Goal: Transaction & Acquisition: Purchase product/service

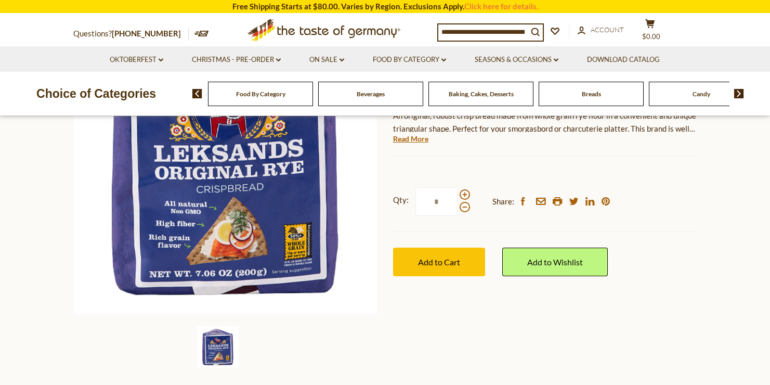
scroll to position [125, 0]
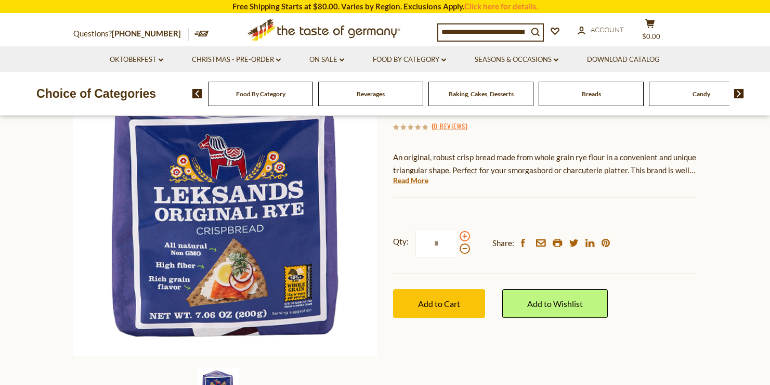
click at [463, 238] on span at bounding box center [464, 236] width 10 height 10
click at [458, 238] on input "*" at bounding box center [436, 243] width 43 height 29
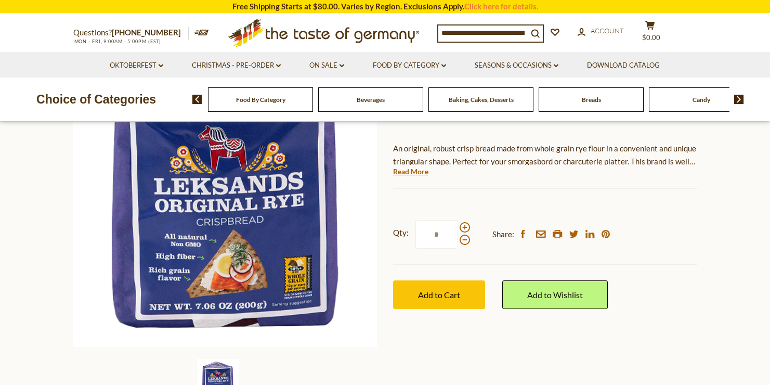
scroll to position [138, 0]
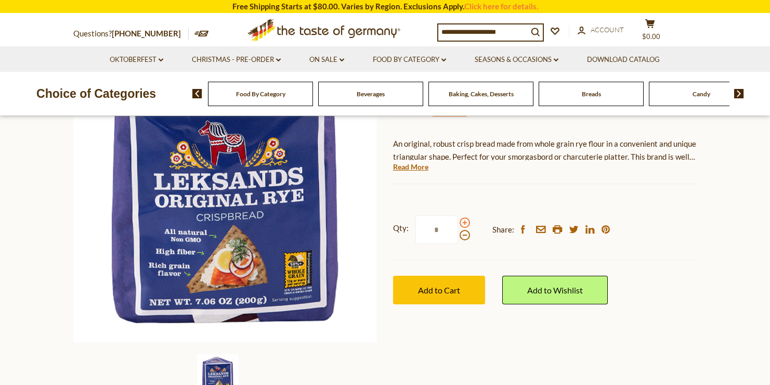
click at [463, 223] on span at bounding box center [464, 222] width 10 height 10
click at [458, 223] on input "*" at bounding box center [436, 229] width 43 height 29
click at [463, 223] on span at bounding box center [464, 222] width 10 height 10
click at [458, 223] on input "*" at bounding box center [436, 229] width 43 height 29
click at [463, 223] on span at bounding box center [464, 222] width 10 height 10
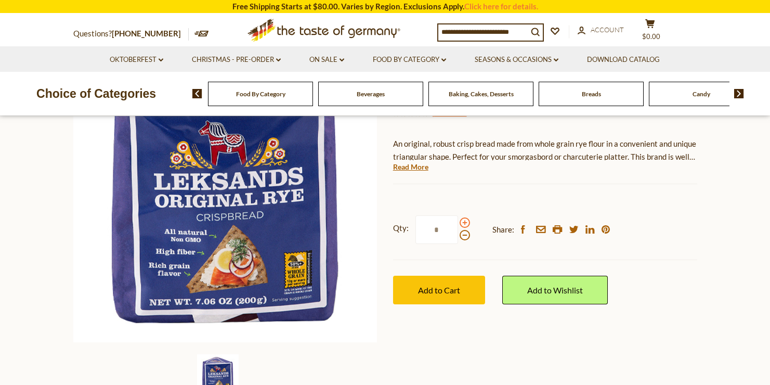
click at [458, 223] on input "*" at bounding box center [436, 229] width 43 height 29
click at [462, 239] on span at bounding box center [464, 235] width 10 height 10
click at [458, 239] on input "*" at bounding box center [436, 229] width 43 height 29
click at [462, 239] on span at bounding box center [464, 235] width 10 height 10
click at [458, 239] on input "*" at bounding box center [436, 229] width 43 height 29
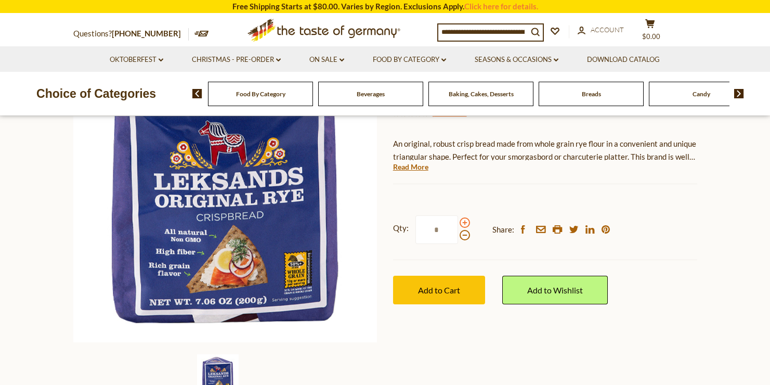
click at [462, 222] on span at bounding box center [464, 222] width 10 height 10
click at [458, 222] on input "*" at bounding box center [436, 229] width 43 height 29
click at [462, 222] on span at bounding box center [464, 222] width 10 height 10
click at [458, 222] on input "*" at bounding box center [436, 229] width 43 height 29
type input "*"
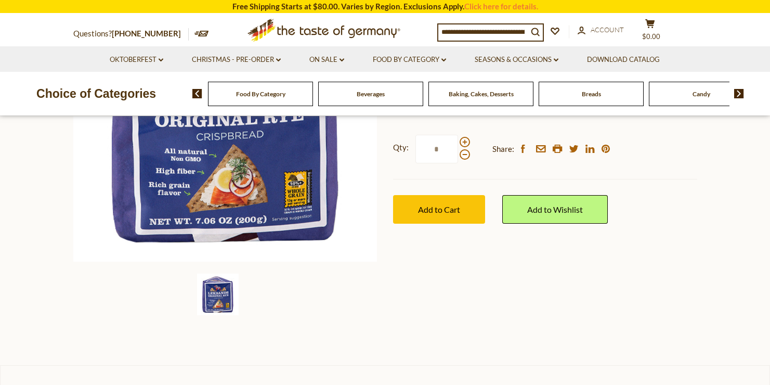
scroll to position [214, 0]
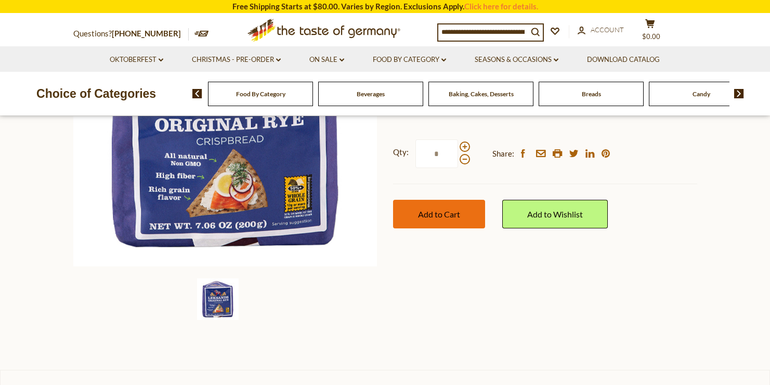
click at [457, 215] on span "Add to Cart" at bounding box center [439, 214] width 42 height 10
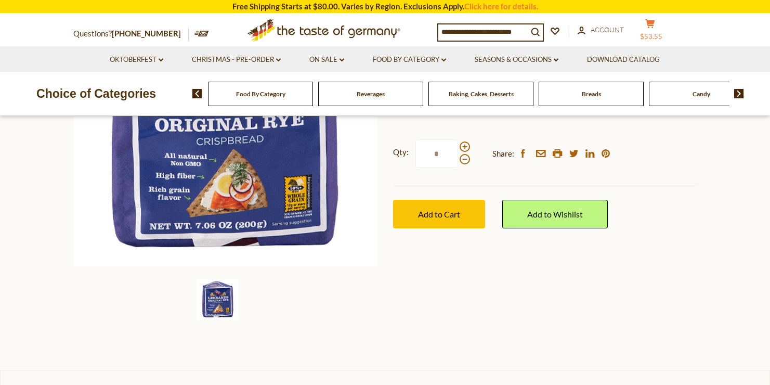
click at [654, 22] on icon at bounding box center [649, 23] width 9 height 9
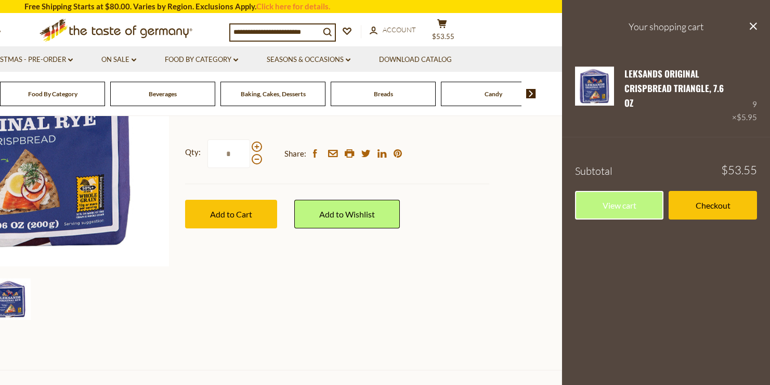
click at [311, 35] on input at bounding box center [274, 31] width 89 height 15
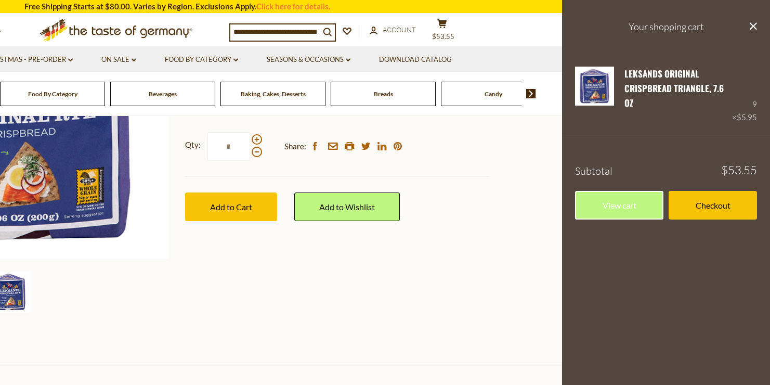
scroll to position [227, 0]
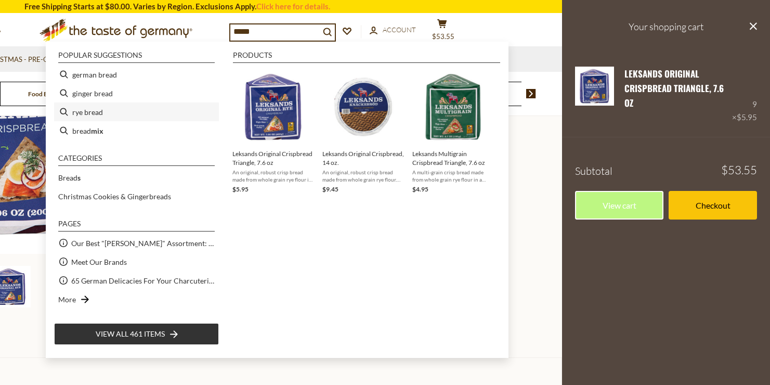
click at [138, 112] on li "rye bread" at bounding box center [136, 111] width 165 height 19
type input "*********"
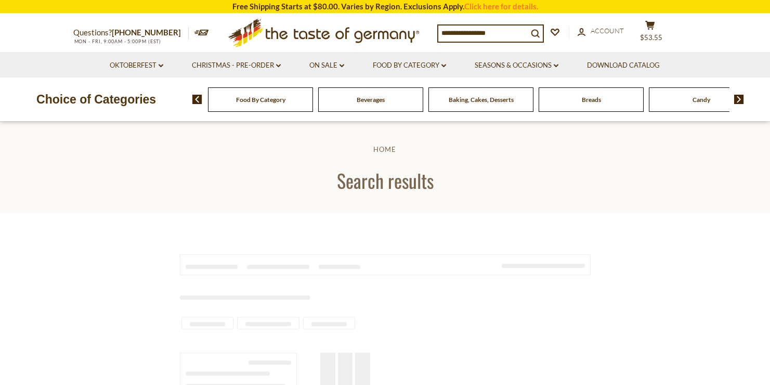
type input "*********"
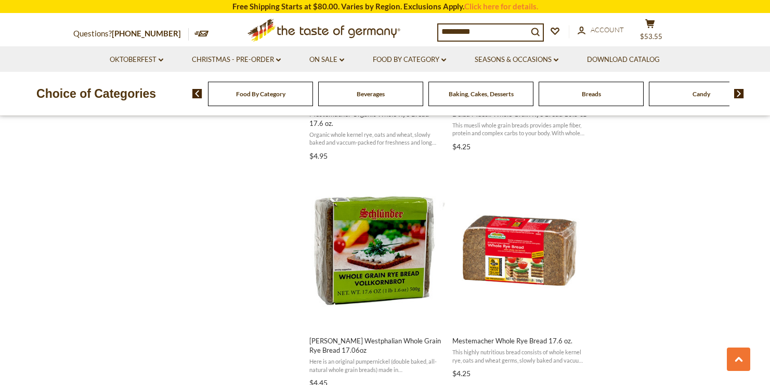
scroll to position [826, 0]
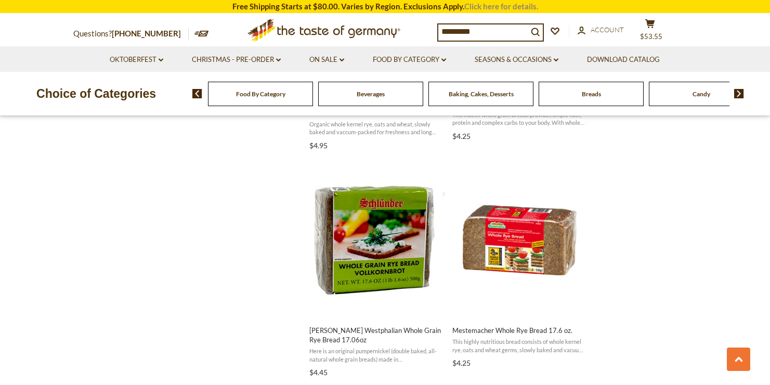
click at [499, 9] on link "Click here for details." at bounding box center [501, 6] width 74 height 9
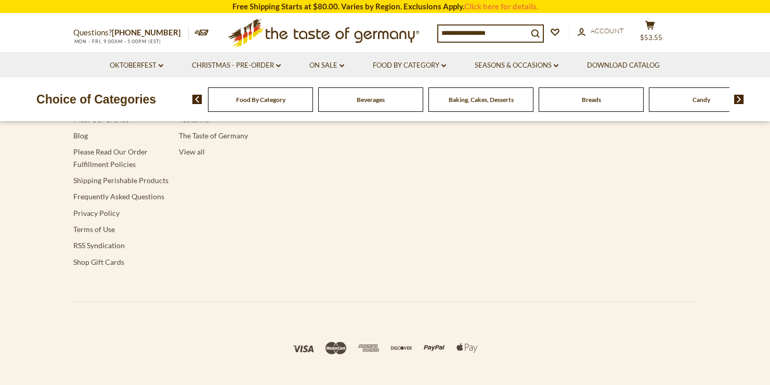
type input "*********"
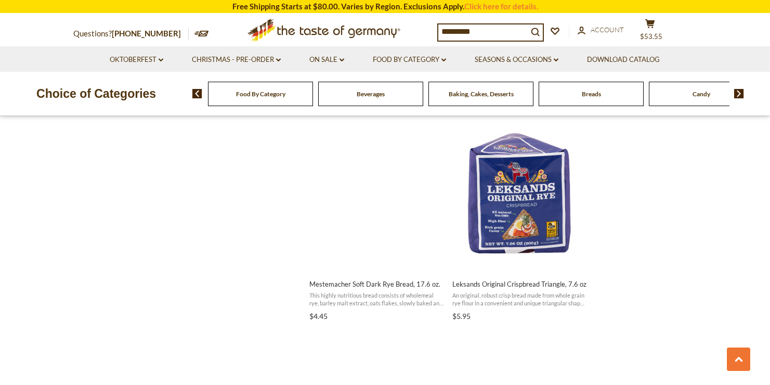
scroll to position [1101, 0]
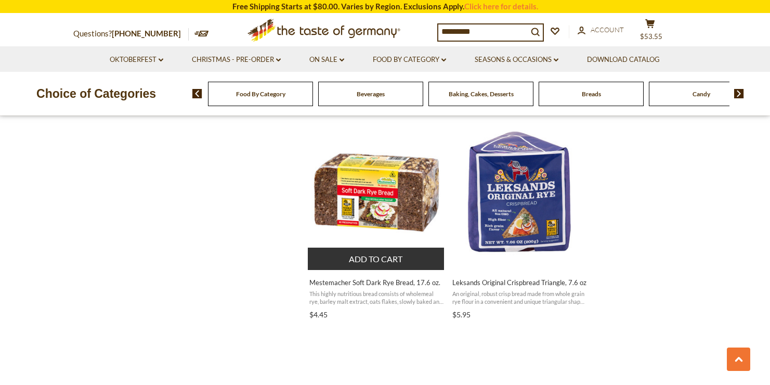
click at [393, 210] on img "Mestemacher Soft Dark Rye Bread, 17.6 oz." at bounding box center [377, 192] width 138 height 138
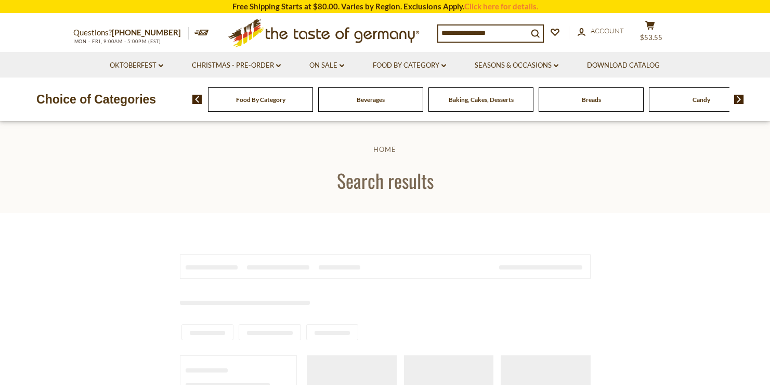
type input "*********"
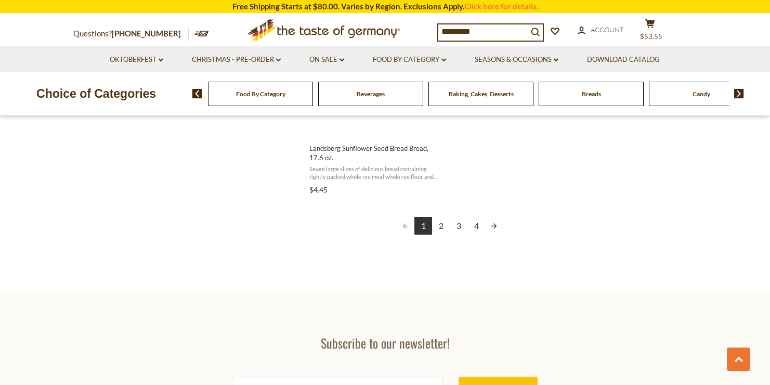
scroll to position [1889, 0]
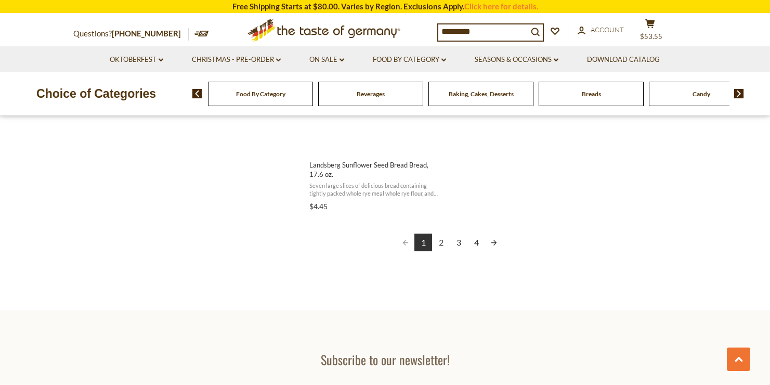
click at [439, 243] on link "2" at bounding box center [441, 242] width 18 height 18
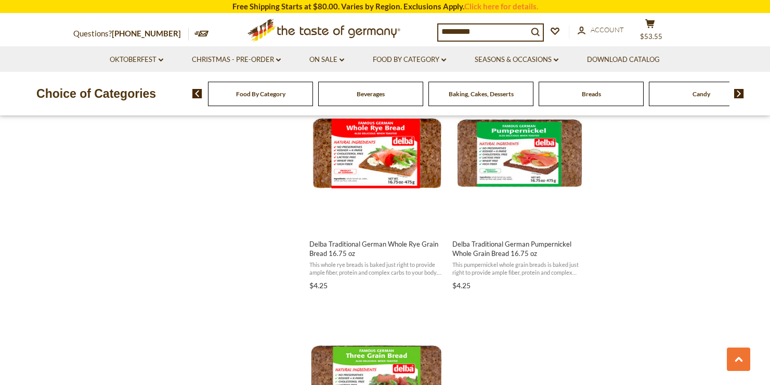
scroll to position [1096, 0]
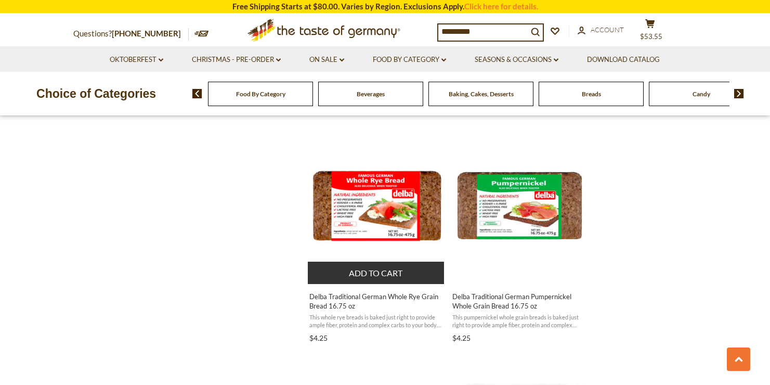
click at [404, 274] on button "Add to cart" at bounding box center [376, 272] width 137 height 22
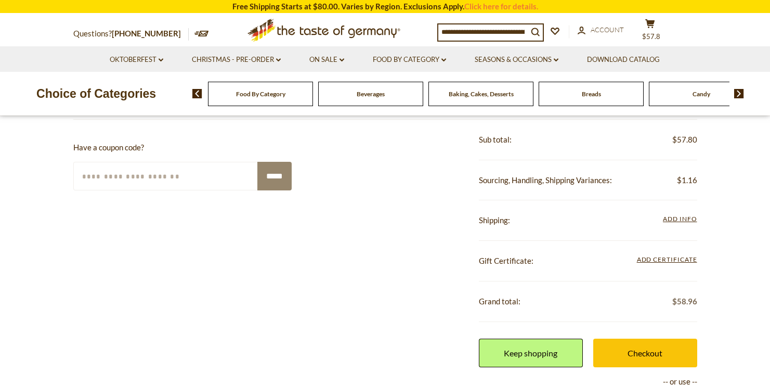
scroll to position [277, 0]
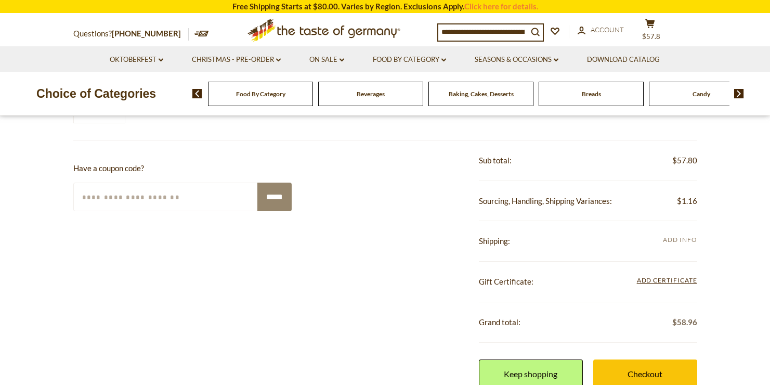
click at [677, 238] on span "Add Info" at bounding box center [679, 239] width 34 height 8
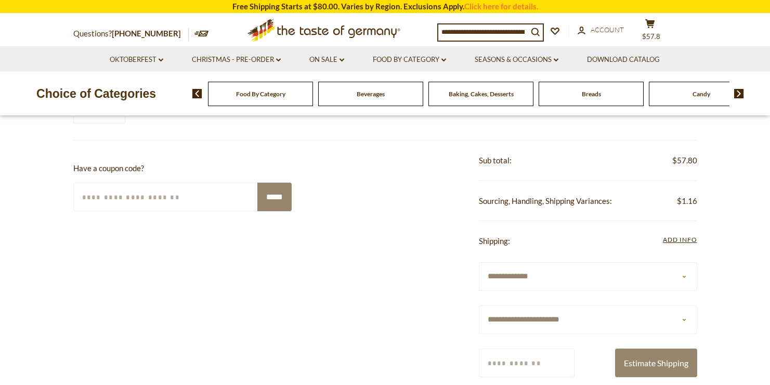
click at [552, 319] on select "**********" at bounding box center [588, 319] width 218 height 29
select select "**"
click at [479, 305] on select "**********" at bounding box center [588, 319] width 218 height 29
click at [519, 363] on input "Zip/Postcode" at bounding box center [527, 362] width 96 height 29
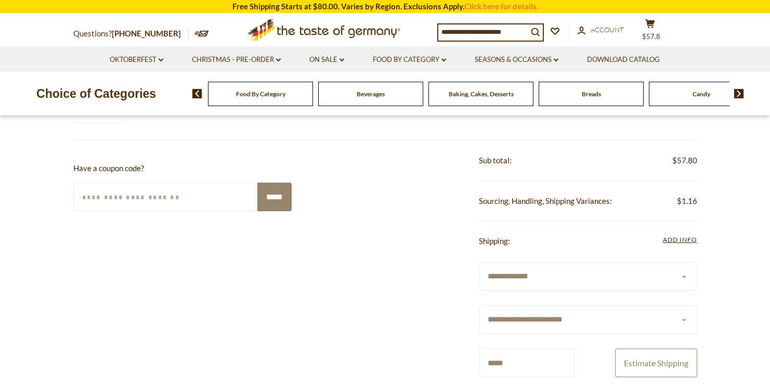
type input "*****"
click at [647, 361] on button "Estimate Shipping" at bounding box center [656, 362] width 82 height 29
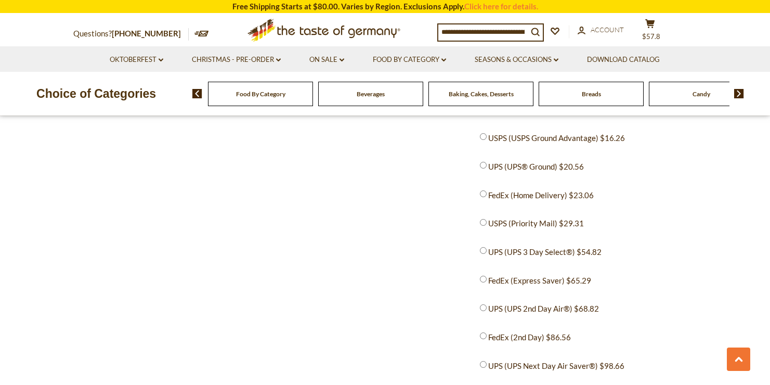
scroll to position [0, 0]
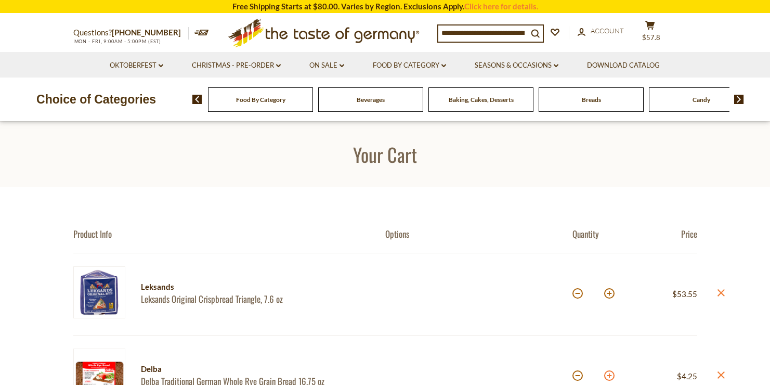
click at [609, 379] on button at bounding box center [609, 375] width 10 height 10
type input "*"
click at [284, 99] on span "Food By Category" at bounding box center [260, 100] width 49 height 8
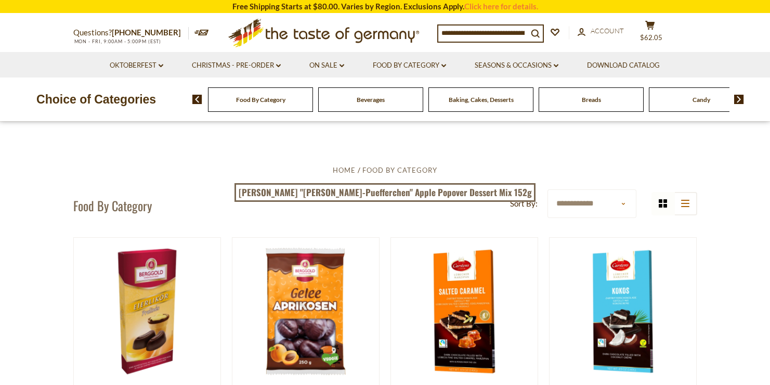
click at [313, 104] on div "Breads" at bounding box center [260, 99] width 105 height 24
click at [313, 103] on div "Breads" at bounding box center [260, 99] width 105 height 24
click at [594, 101] on span "Breads" at bounding box center [590, 100] width 19 height 8
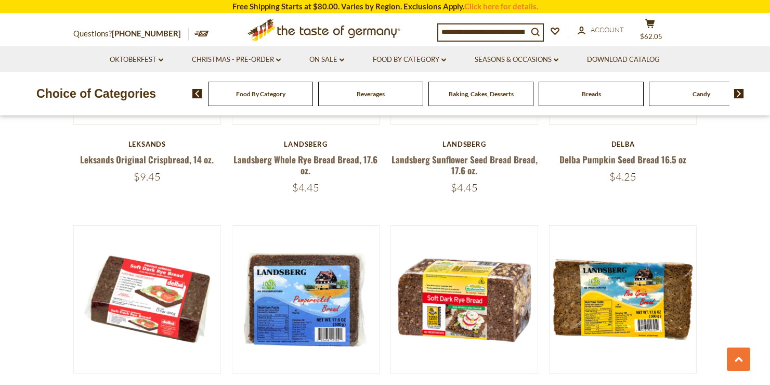
scroll to position [562, 0]
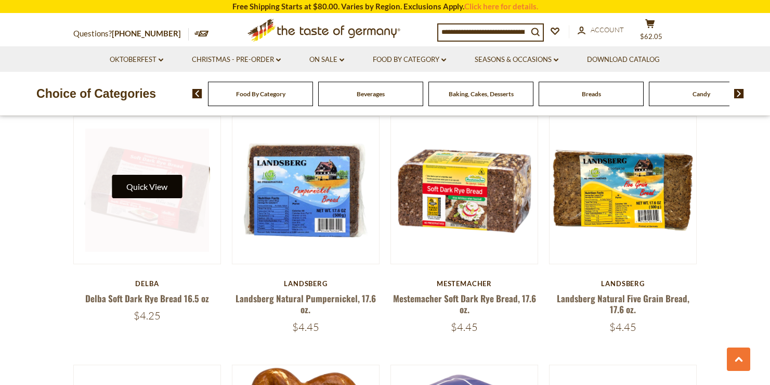
click at [155, 191] on button "Quick View" at bounding box center [147, 186] width 70 height 23
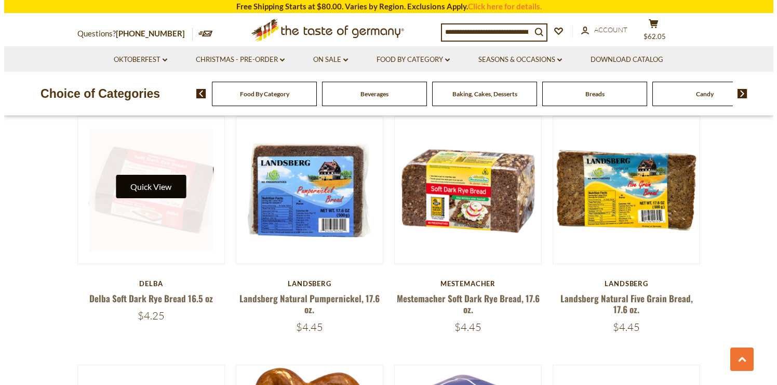
scroll to position [564, 0]
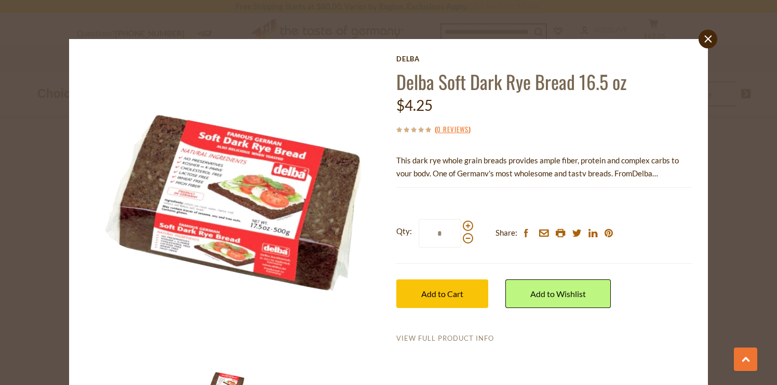
click at [416, 335] on link "View Full Product Info" at bounding box center [445, 338] width 98 height 9
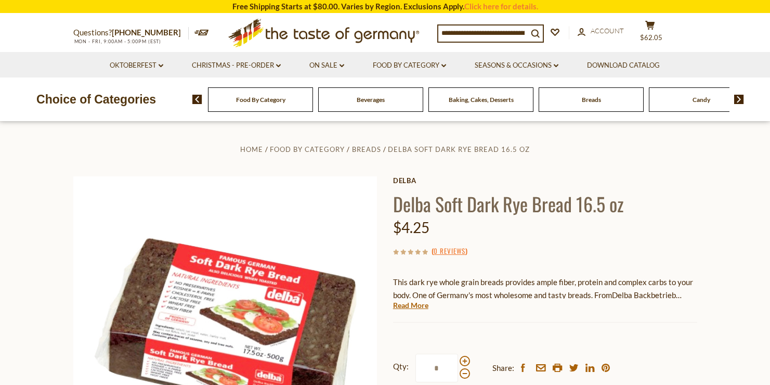
click at [417, 310] on div "[PERSON_NAME] Soft Dark Rye Bread 16.5 oz $4.25 ( 0 Reviews ) This dark rye who…" at bounding box center [545, 320] width 304 height 289
click at [418, 307] on link "Read More" at bounding box center [410, 305] width 35 height 10
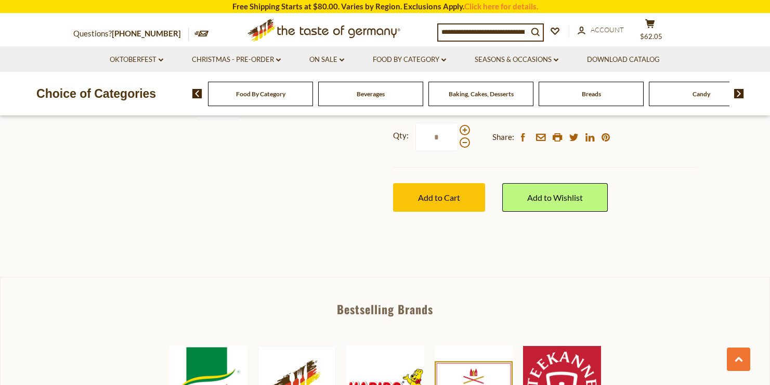
scroll to position [417, 0]
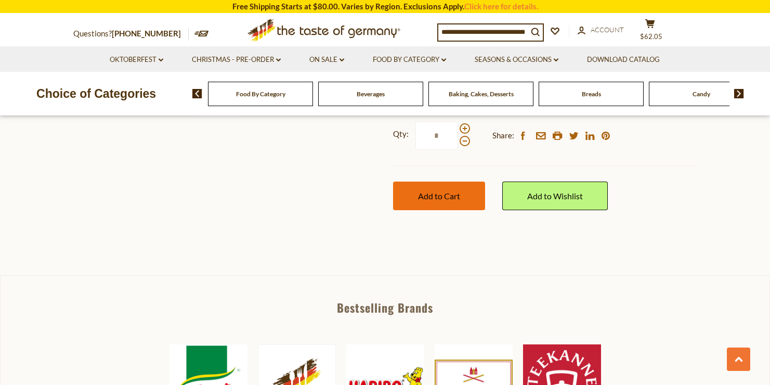
click at [442, 191] on span "Add to Cart" at bounding box center [439, 196] width 42 height 10
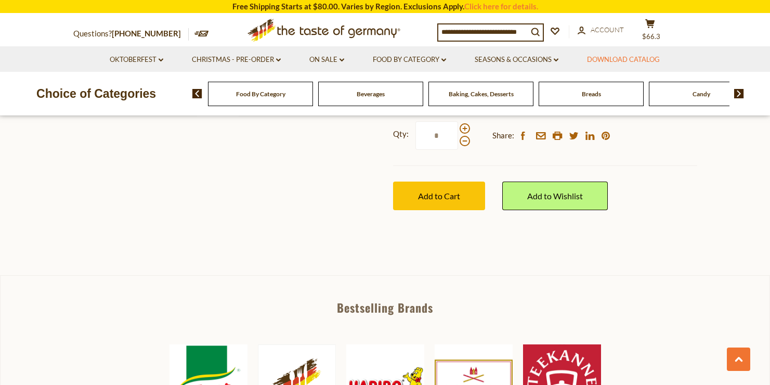
click at [654, 61] on link "Download Catalog" at bounding box center [623, 59] width 73 height 11
click at [656, 32] on span "$66.3" at bounding box center [651, 36] width 18 height 8
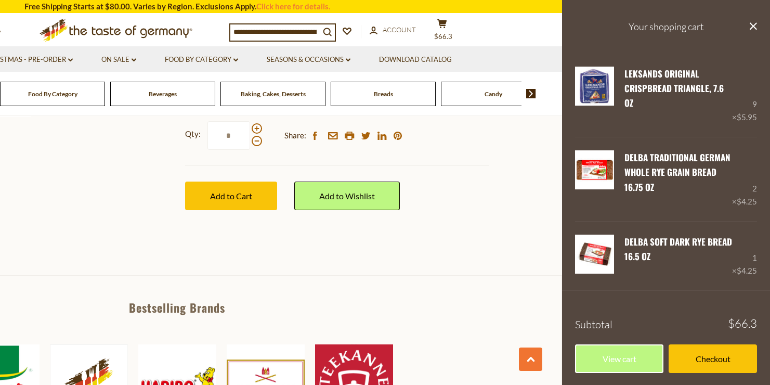
click at [496, 92] on span "Candy" at bounding box center [493, 94] width 18 height 8
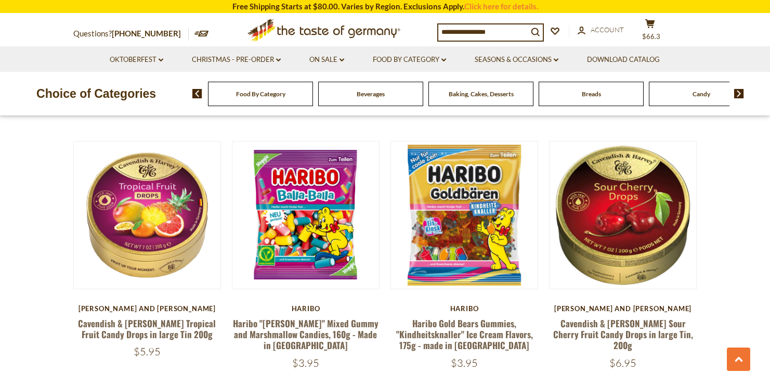
scroll to position [1076, 0]
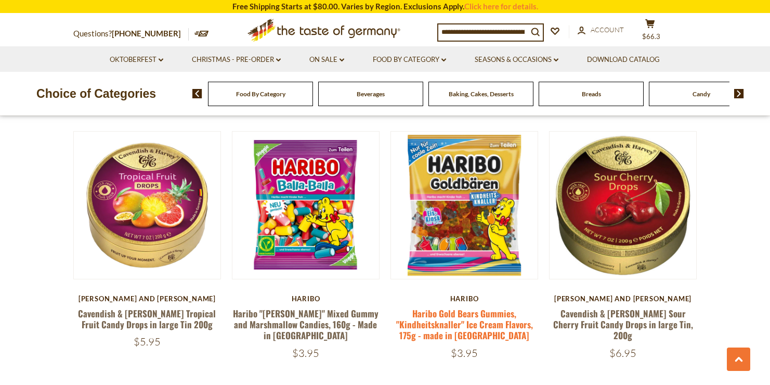
click at [471, 307] on link "Haribo Gold Bears Gummies, "Kindheitsknaller" Ice Cream Flavors, 175g - made in…" at bounding box center [464, 324] width 137 height 35
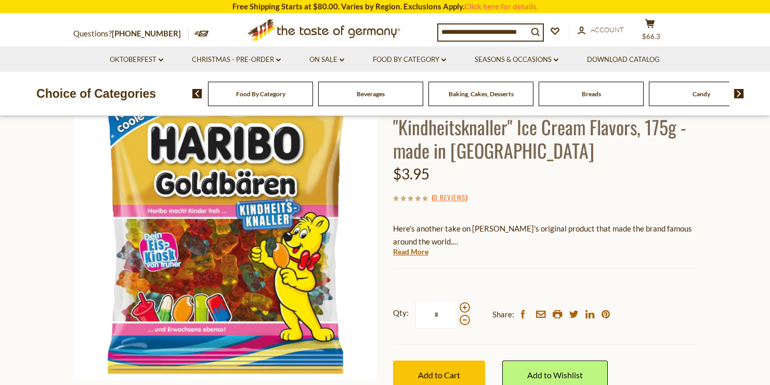
scroll to position [114, 0]
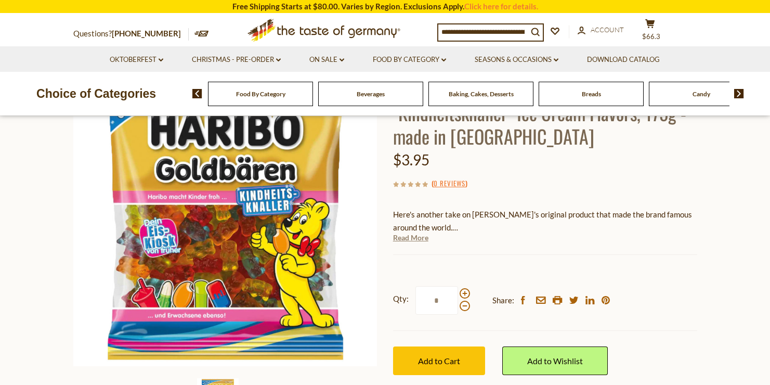
click at [412, 240] on link "Read More" at bounding box center [410, 237] width 35 height 10
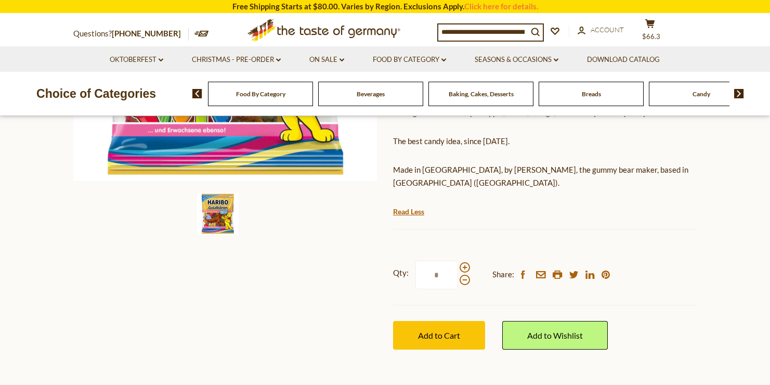
scroll to position [316, 0]
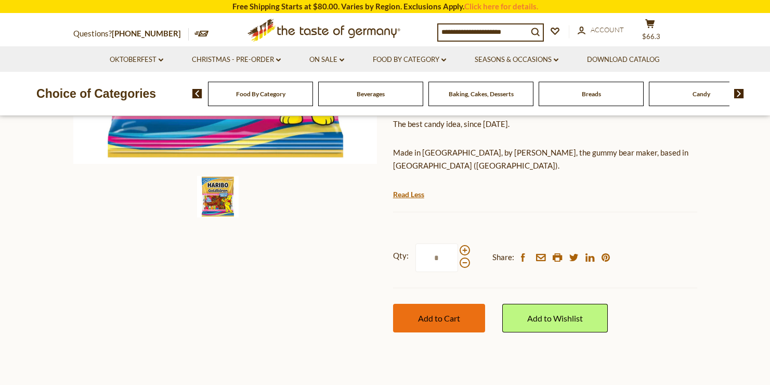
click at [470, 313] on button "Add to Cart" at bounding box center [439, 317] width 92 height 29
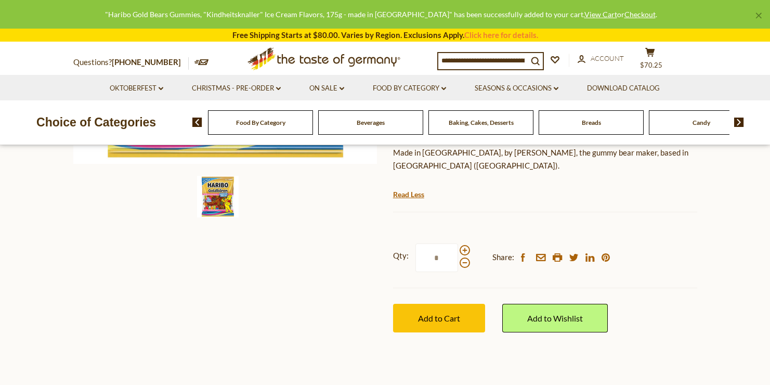
click at [482, 60] on input at bounding box center [482, 60] width 89 height 15
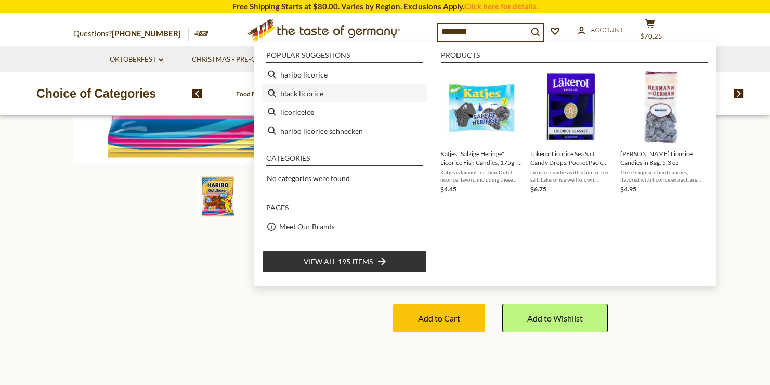
click at [312, 95] on li "black licorice" at bounding box center [344, 93] width 165 height 19
type input "**********"
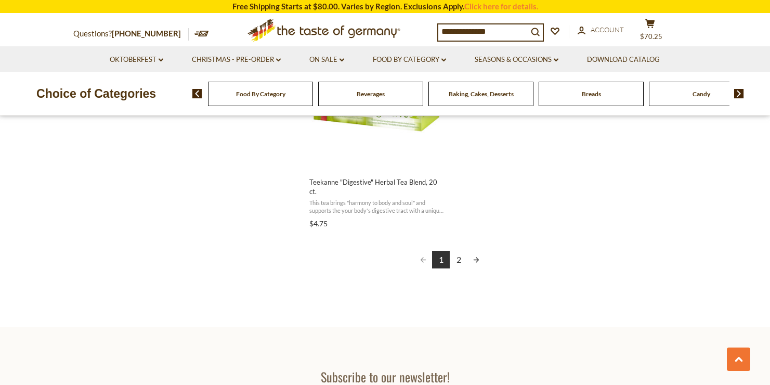
scroll to position [1883, 0]
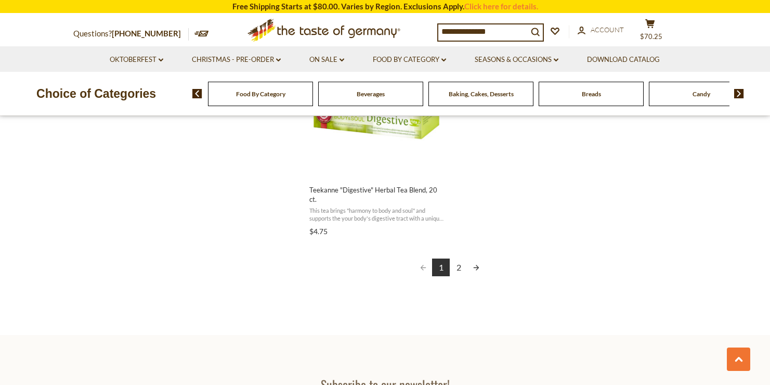
click at [457, 258] on link "2" at bounding box center [458, 267] width 18 height 18
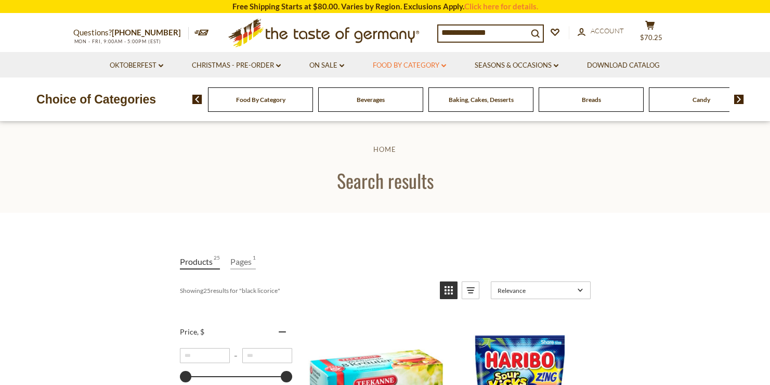
click at [389, 64] on link "Food By Category dropdown_arrow" at bounding box center [409, 65] width 73 height 11
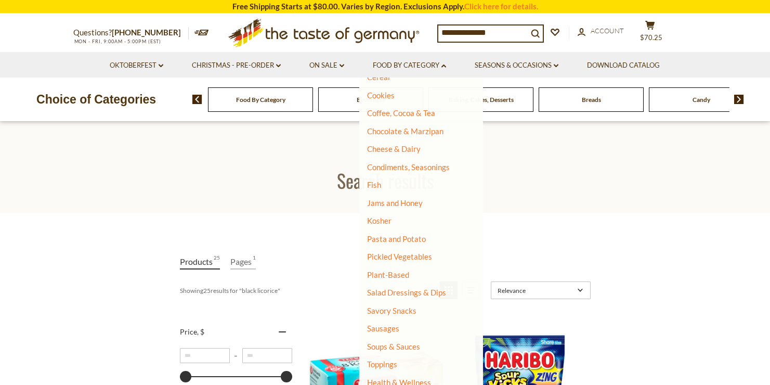
scroll to position [176, 0]
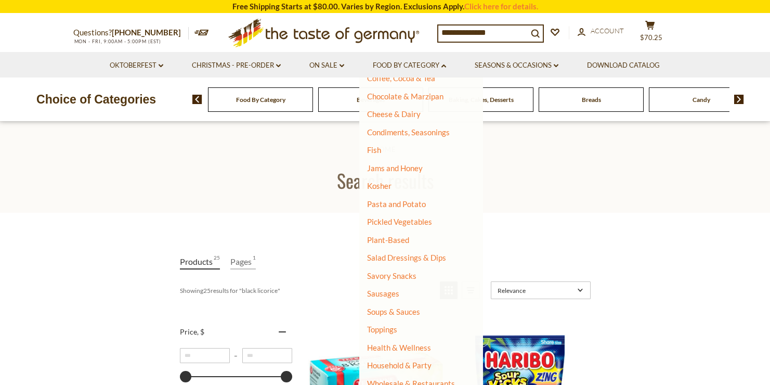
drag, startPoint x: 494, startPoint y: 31, endPoint x: 430, endPoint y: 30, distance: 63.4
click at [429, 30] on div "**********" at bounding box center [384, 33] width 639 height 38
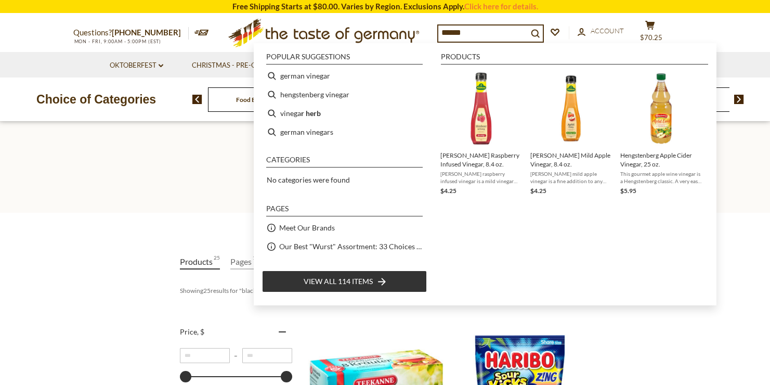
type input "*******"
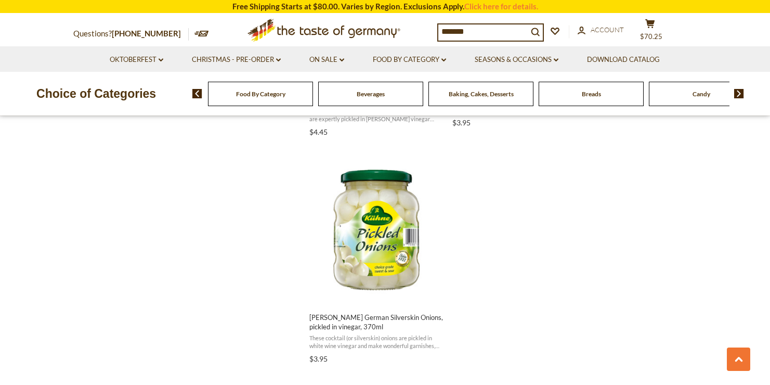
scroll to position [1778, 0]
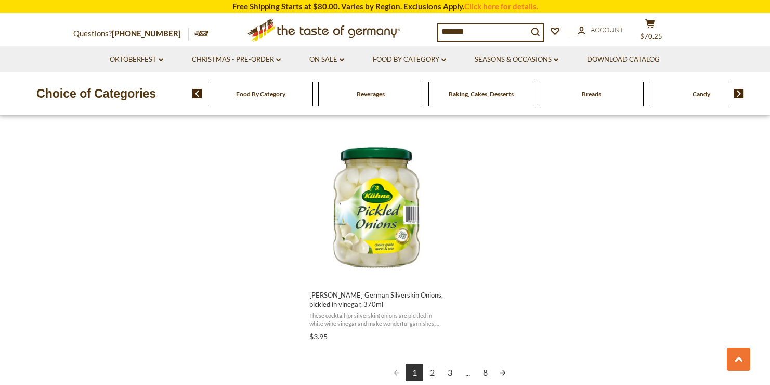
click at [434, 363] on link "2" at bounding box center [432, 372] width 18 height 18
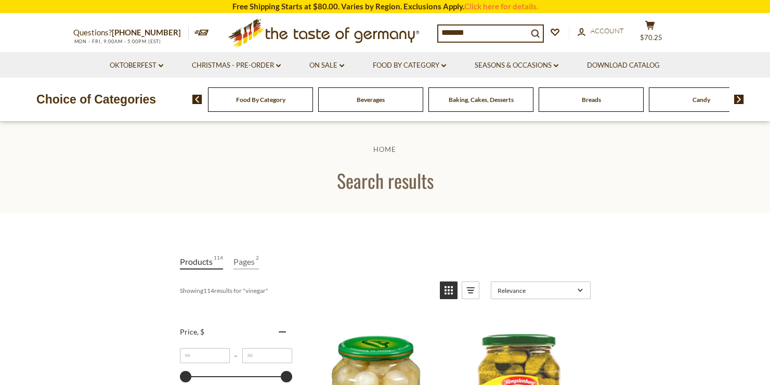
click at [441, 31] on input "*******" at bounding box center [482, 32] width 89 height 15
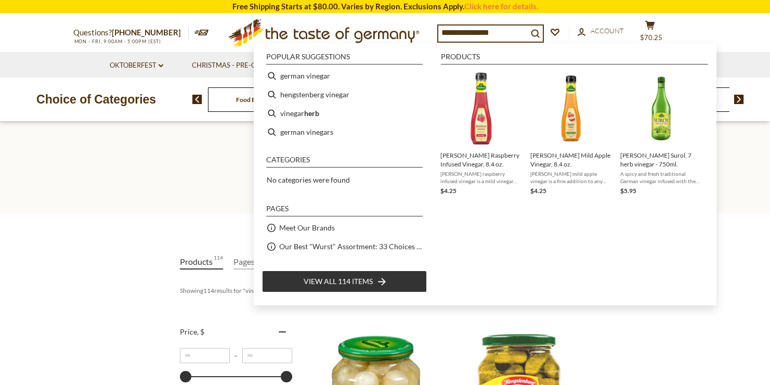
type input "**********"
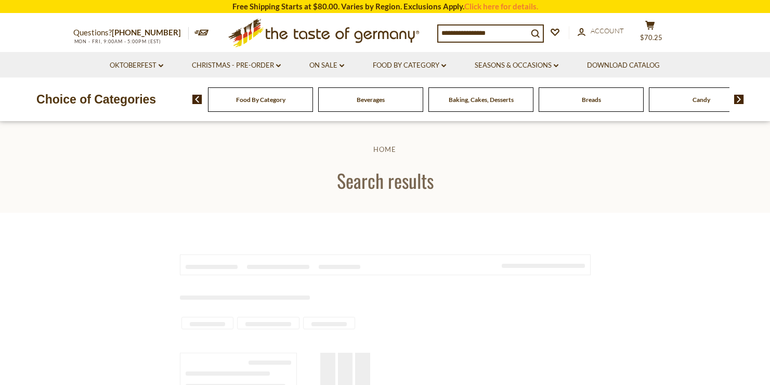
type input "**********"
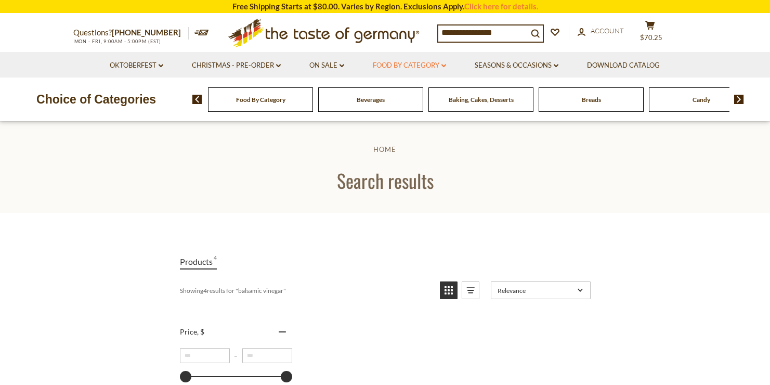
click at [420, 67] on link "Food By Category dropdown_arrow" at bounding box center [409, 65] width 73 height 11
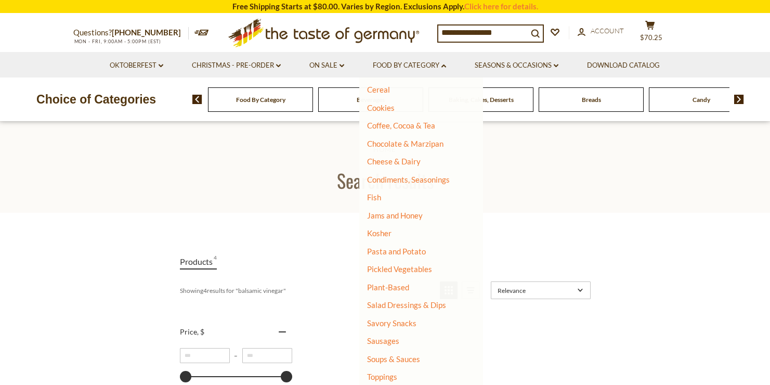
scroll to position [128, 0]
click at [404, 214] on link "Jams and Honey" at bounding box center [395, 215] width 56 height 9
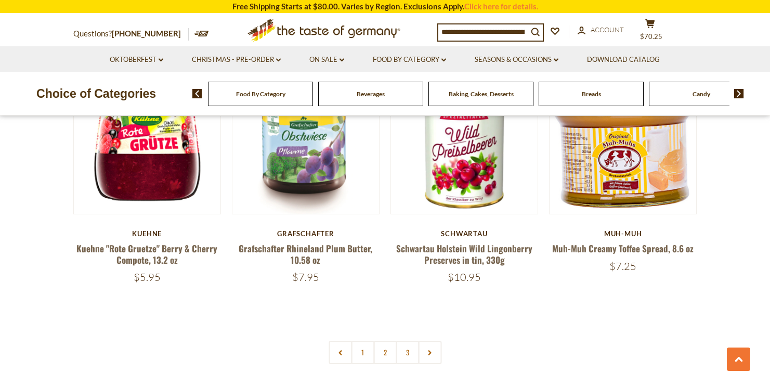
scroll to position [2355, 0]
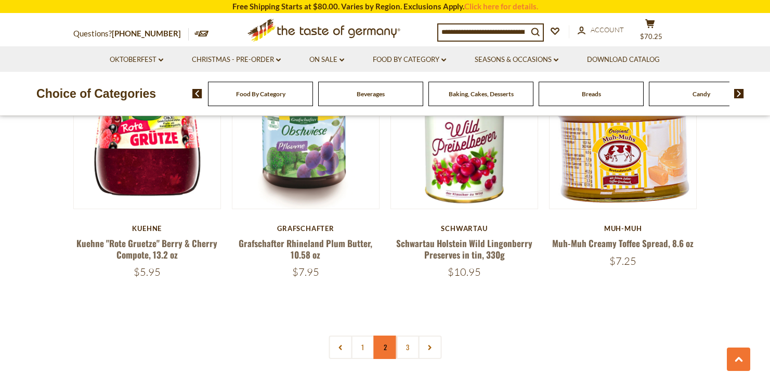
click at [385, 350] on link "2" at bounding box center [384, 346] width 23 height 23
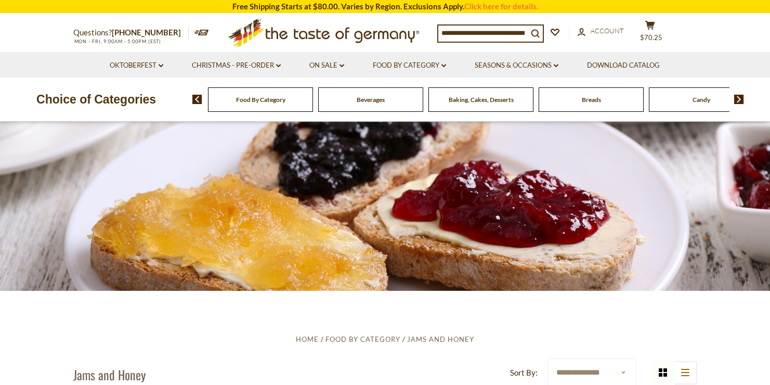
scroll to position [0, 0]
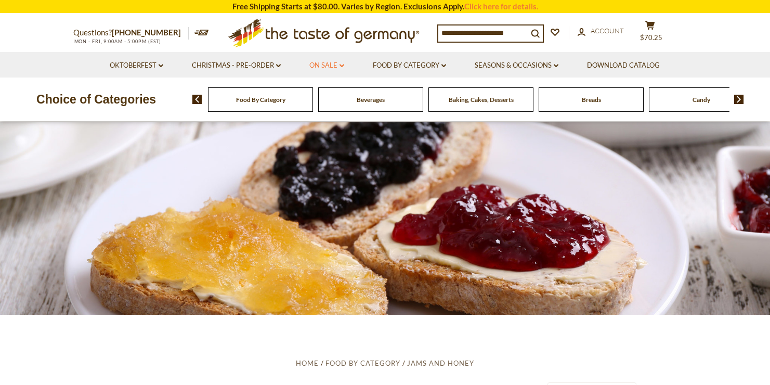
click at [339, 64] on icon "dropdown_arrow" at bounding box center [341, 66] width 5 height 4
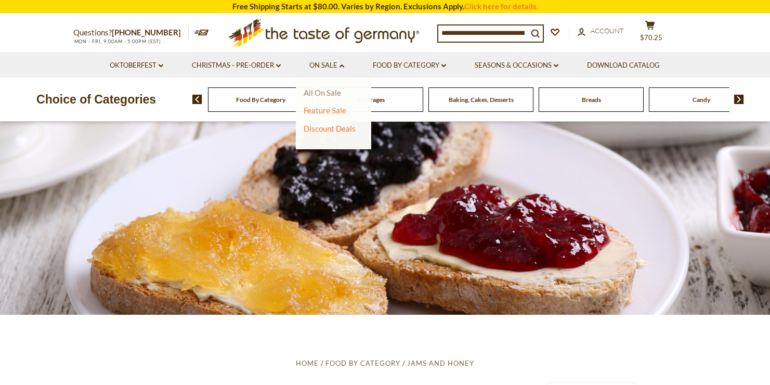
click at [329, 92] on link "All On Sale" at bounding box center [321, 92] width 37 height 9
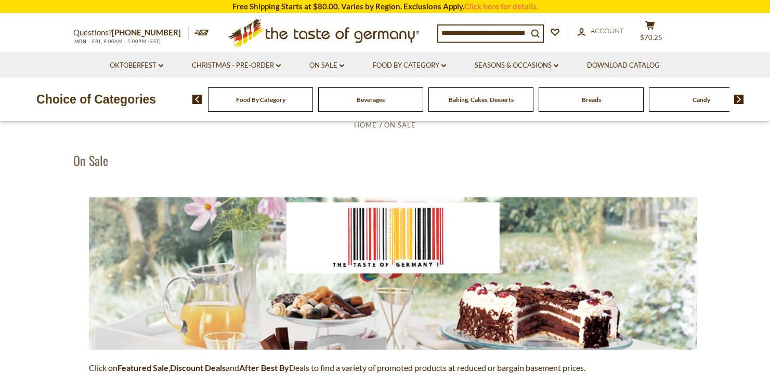
scroll to position [33, 0]
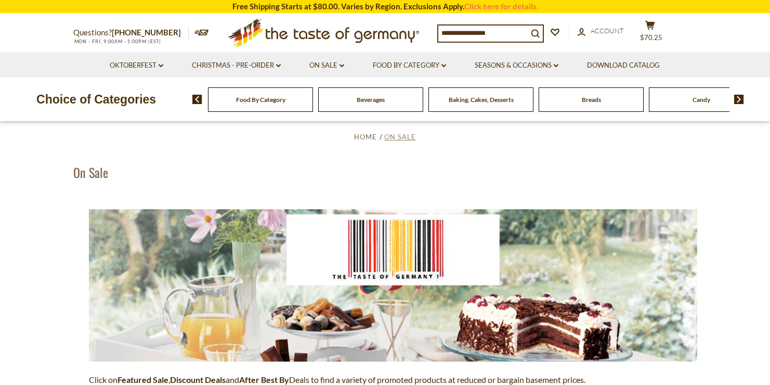
click at [409, 137] on span "On Sale" at bounding box center [400, 136] width 32 height 8
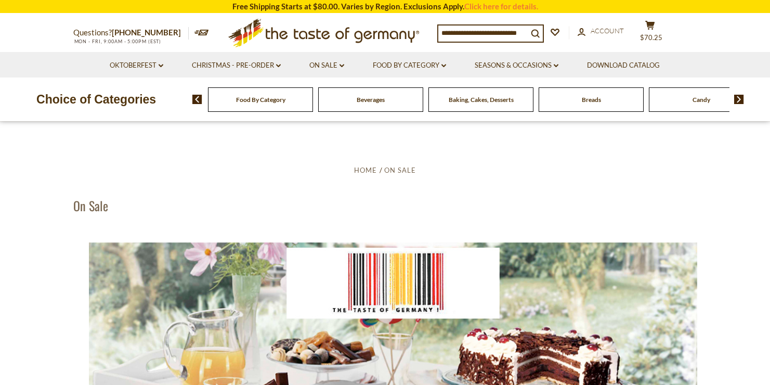
click at [424, 354] on img at bounding box center [393, 318] width 608 height 152
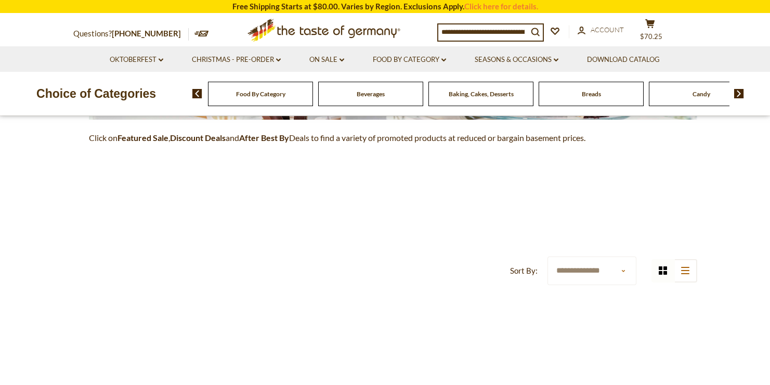
scroll to position [287, 0]
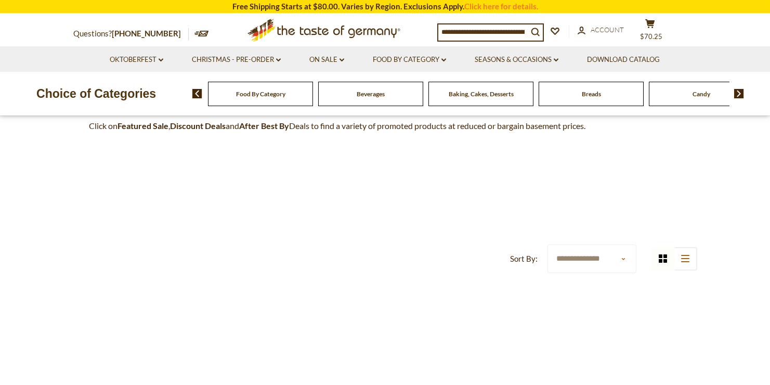
click at [346, 63] on li "On Sale dropdown_arrow All On Sale Feature Sale Discount Deals All Discount Dea…" at bounding box center [327, 58] width 62 height 25
click at [343, 61] on icon "dropdown_arrow" at bounding box center [341, 60] width 5 height 4
click at [330, 103] on link "Feature Sale" at bounding box center [324, 104] width 43 height 9
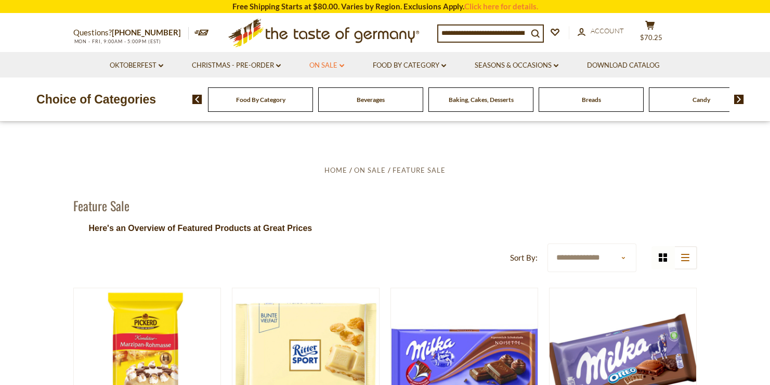
click at [337, 68] on link "On Sale dropdown_arrow" at bounding box center [326, 65] width 35 height 11
click at [333, 131] on link "Discount Deals" at bounding box center [329, 128] width 52 height 15
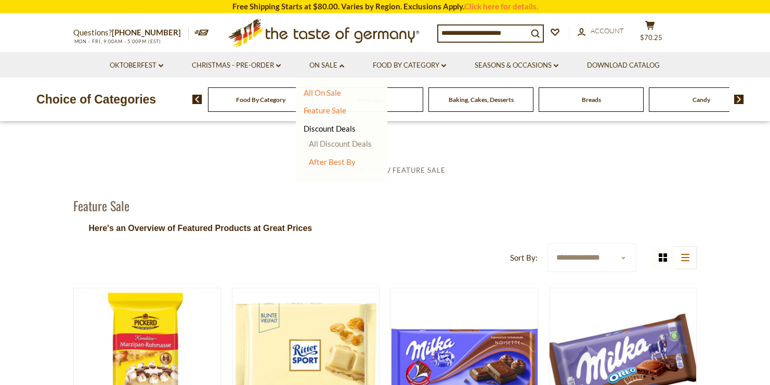
click at [343, 144] on link "All Discount Deals" at bounding box center [340, 143] width 63 height 9
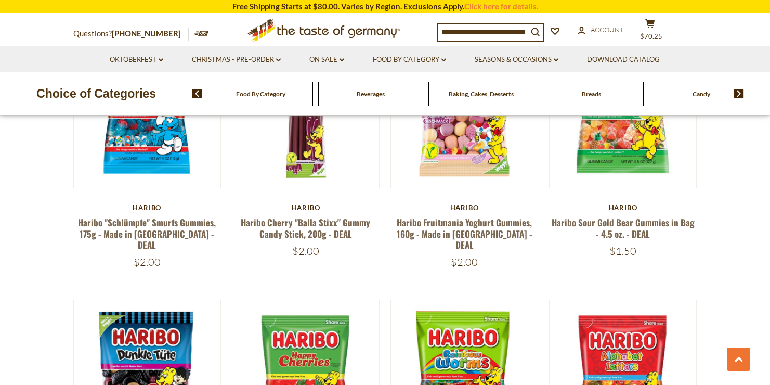
scroll to position [447, 0]
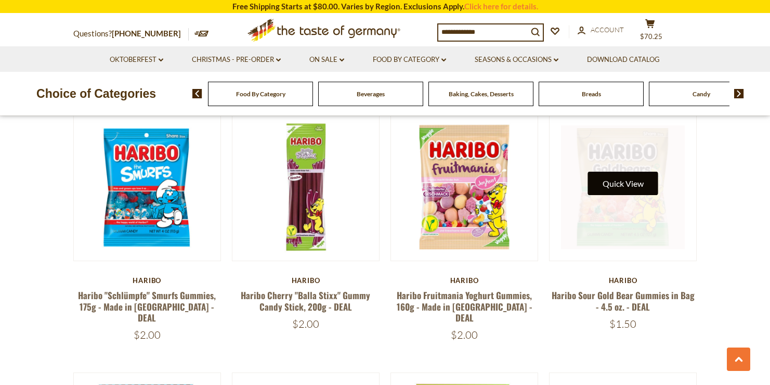
click at [633, 182] on button "Quick View" at bounding box center [623, 182] width 70 height 23
click at [634, 225] on link at bounding box center [623, 187] width 124 height 124
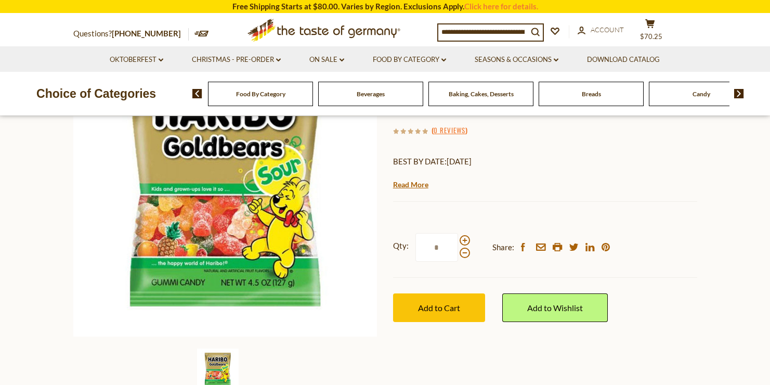
scroll to position [147, 0]
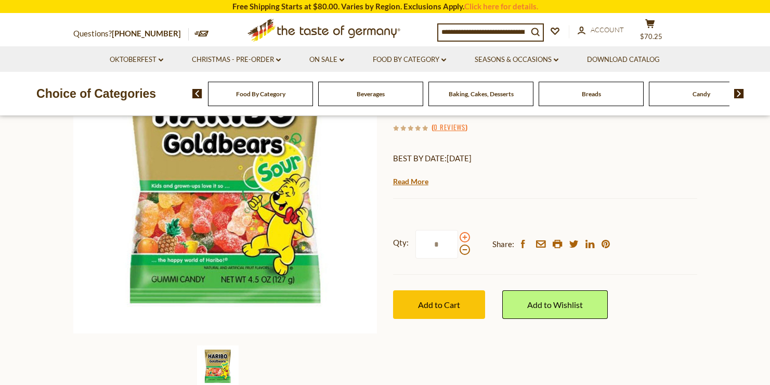
click at [465, 240] on span at bounding box center [464, 237] width 10 height 10
click at [458, 240] on input "*" at bounding box center [436, 244] width 43 height 29
type input "*"
click at [439, 309] on span "Add to Cart" at bounding box center [439, 304] width 42 height 10
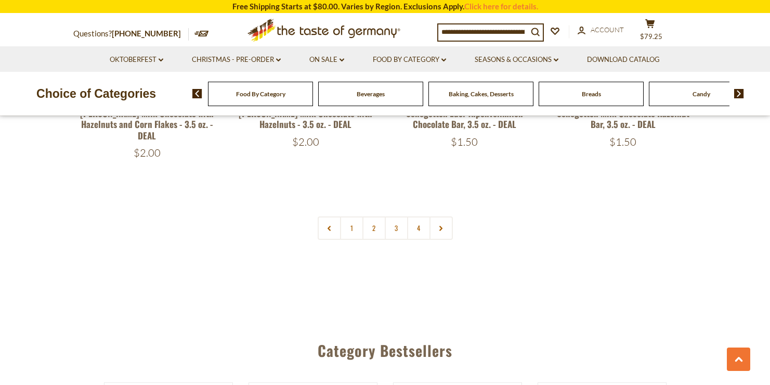
scroll to position [2424, 0]
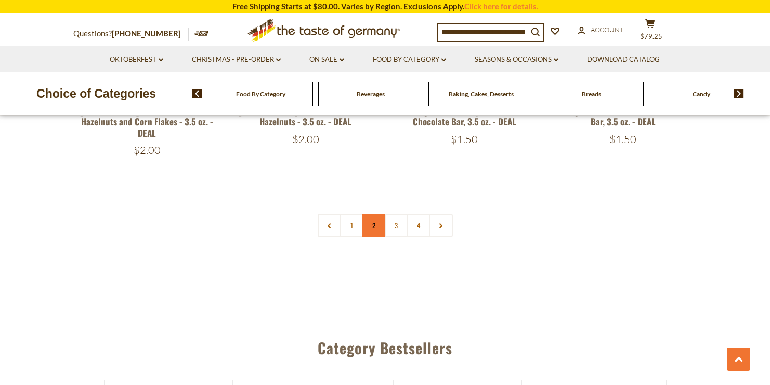
click at [378, 214] on link "2" at bounding box center [373, 225] width 23 height 23
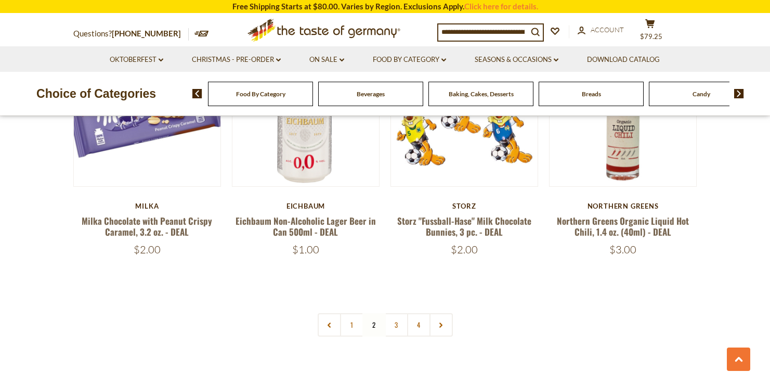
scroll to position [2318, 0]
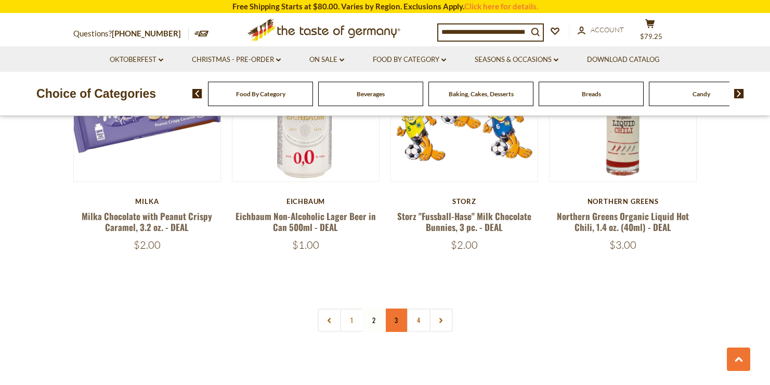
click at [396, 308] on link "3" at bounding box center [396, 319] width 23 height 23
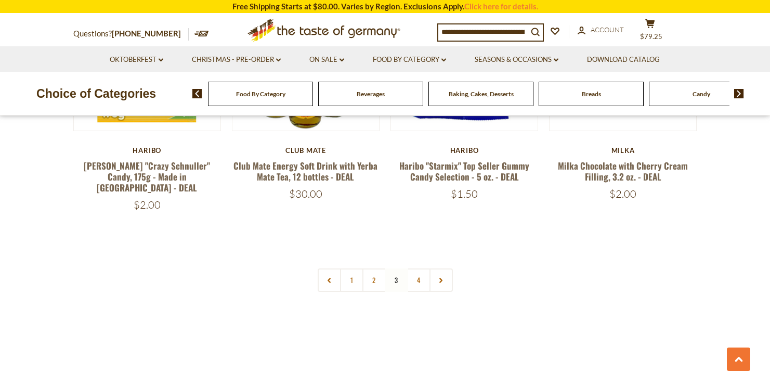
scroll to position [2389, 0]
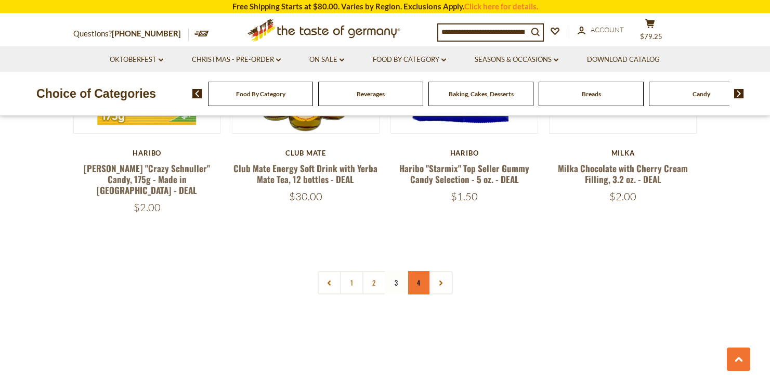
click at [425, 271] on link "4" at bounding box center [418, 282] width 23 height 23
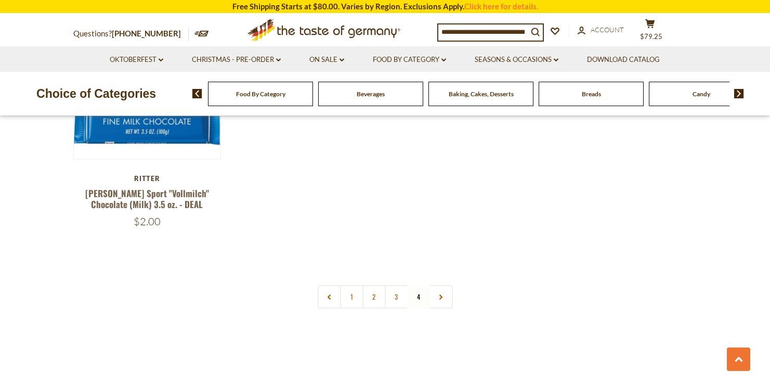
scroll to position [1326, 0]
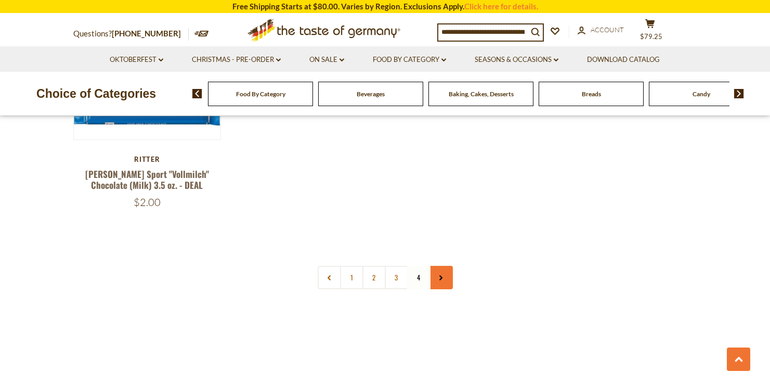
click at [445, 275] on link at bounding box center [440, 277] width 23 height 23
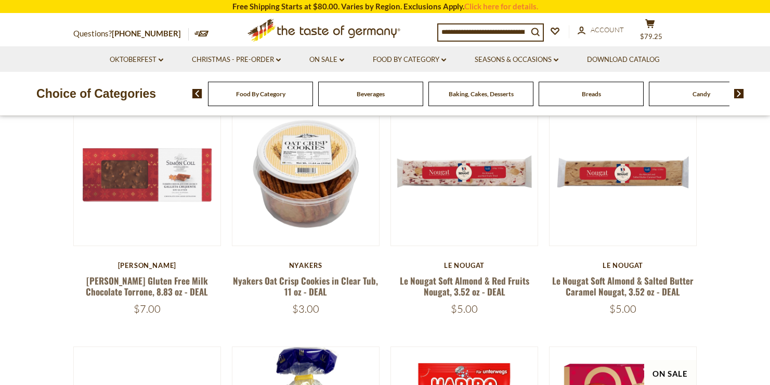
scroll to position [181, 0]
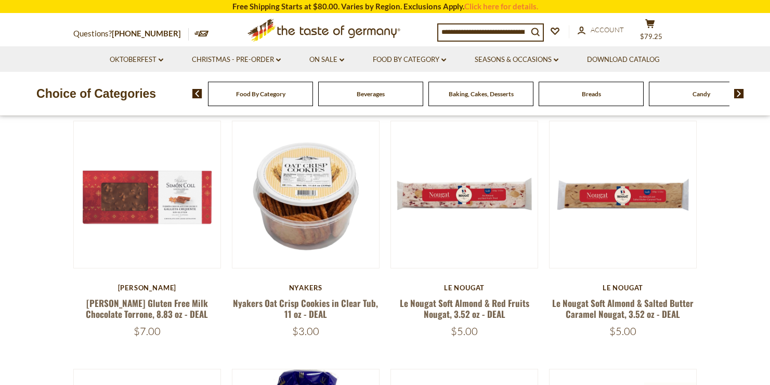
click at [737, 92] on img at bounding box center [739, 93] width 10 height 9
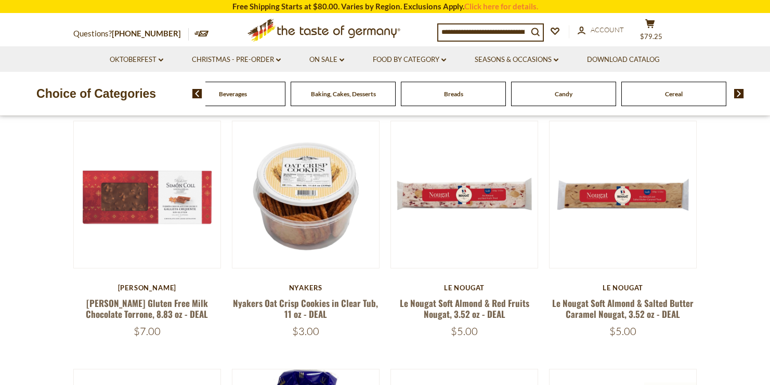
click at [737, 92] on img at bounding box center [739, 93] width 10 height 9
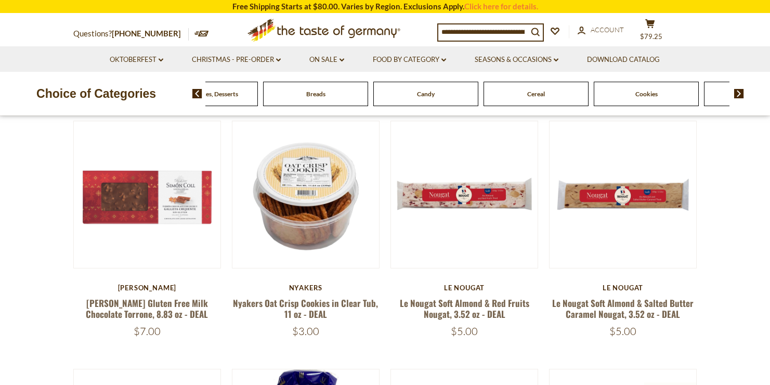
click at [737, 92] on img at bounding box center [739, 93] width 10 height 9
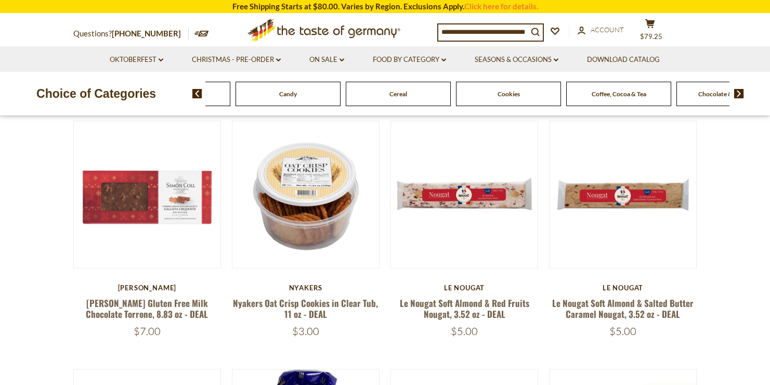
click at [514, 95] on span "Cookies" at bounding box center [508, 94] width 22 height 8
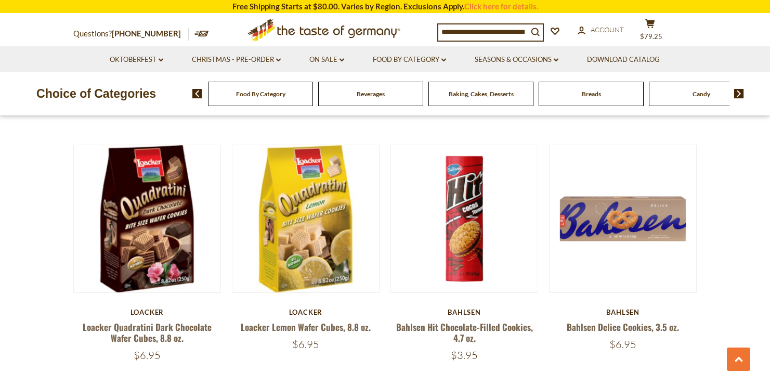
scroll to position [2294, 0]
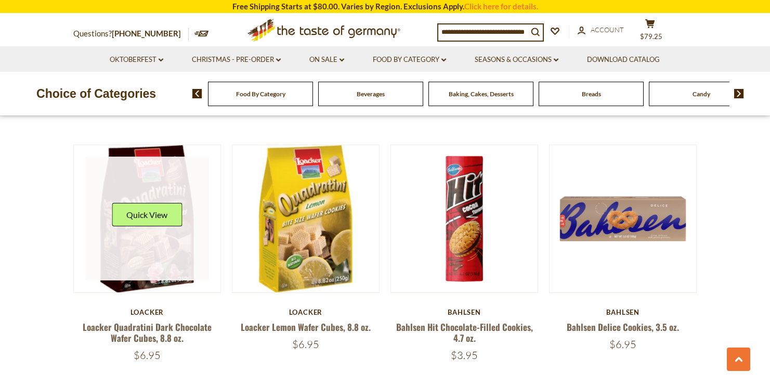
click at [154, 253] on link at bounding box center [147, 218] width 124 height 124
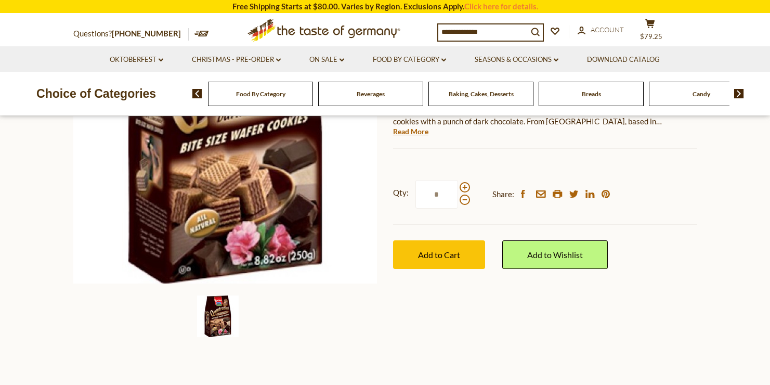
scroll to position [198, 0]
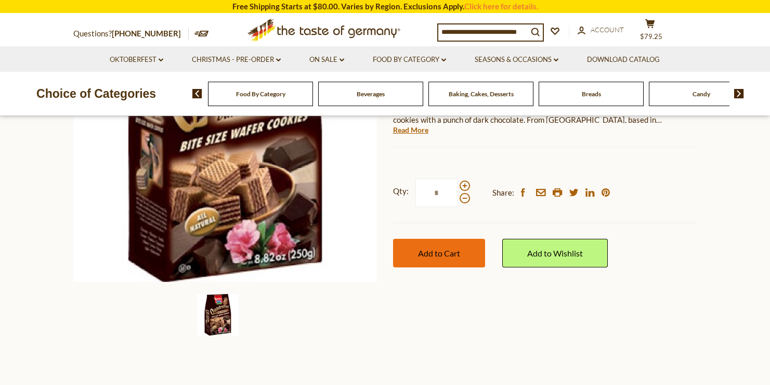
click at [442, 249] on span "Add to Cart" at bounding box center [439, 253] width 42 height 10
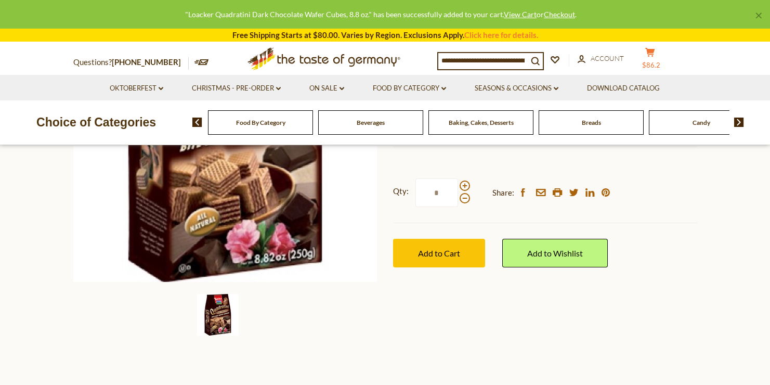
click at [650, 62] on button "cart $86.2" at bounding box center [649, 60] width 31 height 26
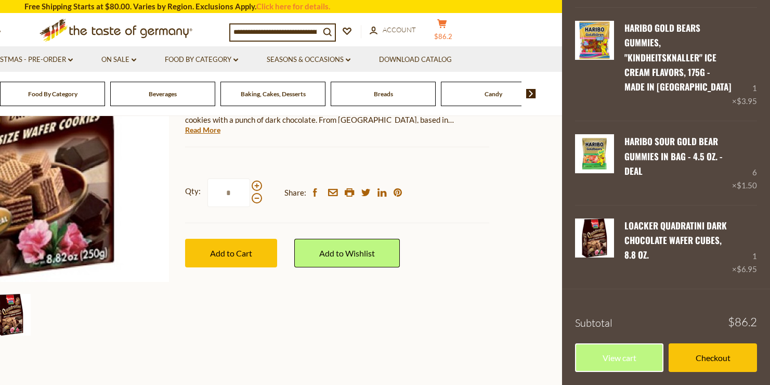
scroll to position [283, 0]
click at [629, 357] on link "View cart" at bounding box center [619, 357] width 88 height 29
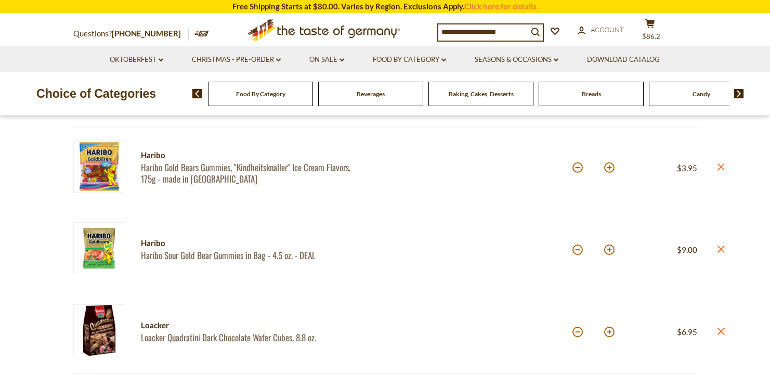
scroll to position [386, 0]
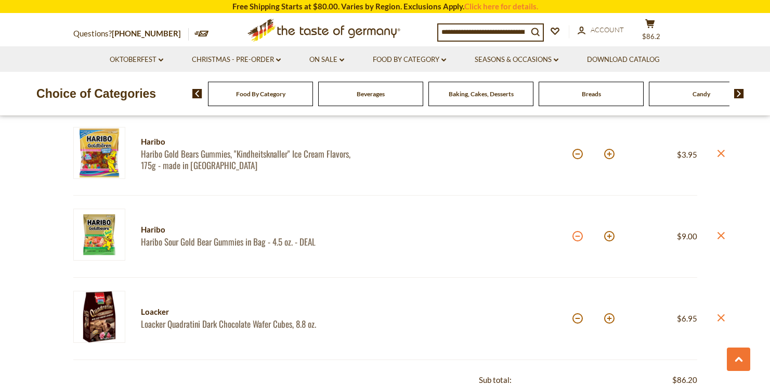
click at [574, 239] on button at bounding box center [577, 236] width 10 height 10
type input "*"
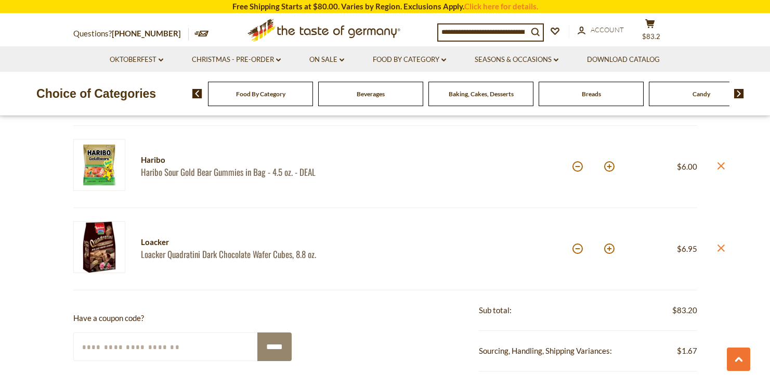
scroll to position [450, 0]
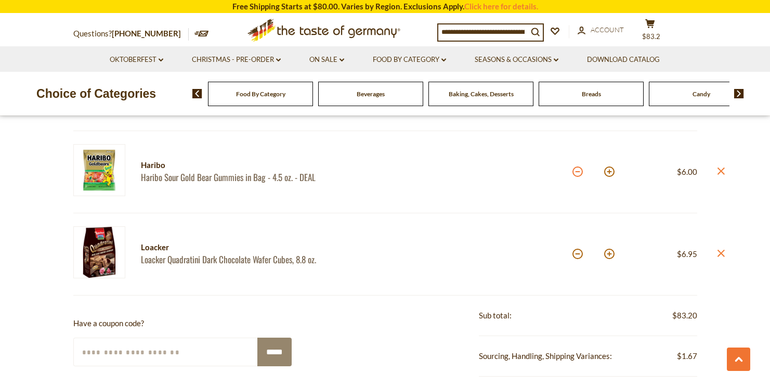
click at [579, 172] on button at bounding box center [577, 171] width 10 height 10
type input "*"
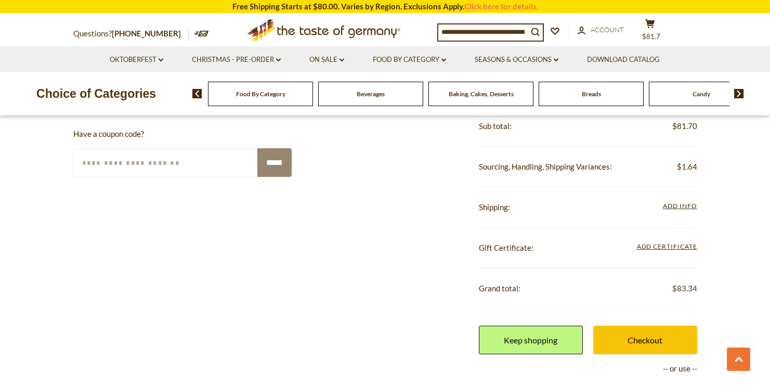
scroll to position [640, 0]
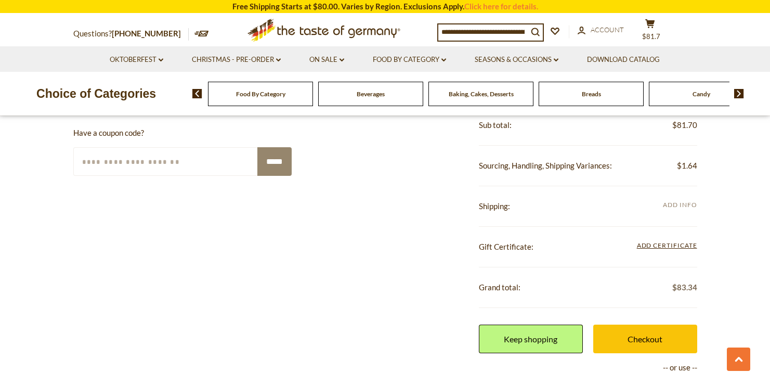
click at [684, 208] on span "Add Info" at bounding box center [679, 205] width 34 height 8
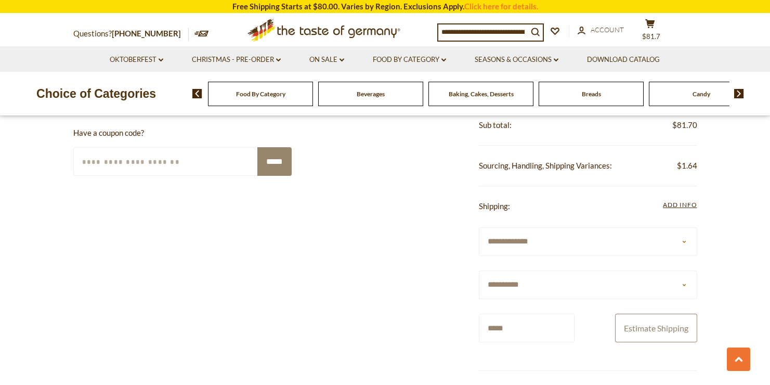
click at [651, 325] on button "Estimate Shipping" at bounding box center [656, 327] width 82 height 29
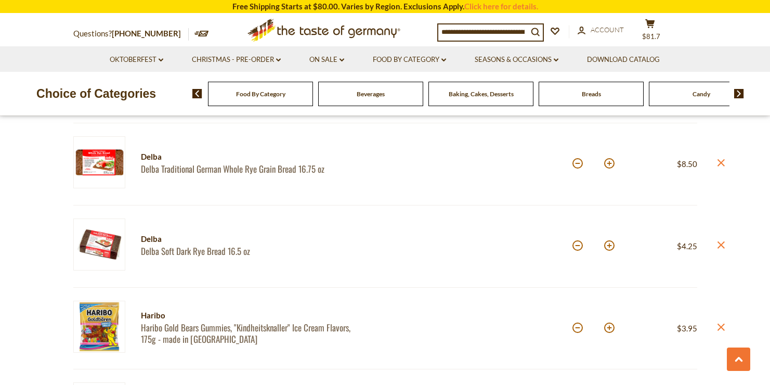
scroll to position [0, 0]
